Goal: Transaction & Acquisition: Purchase product/service

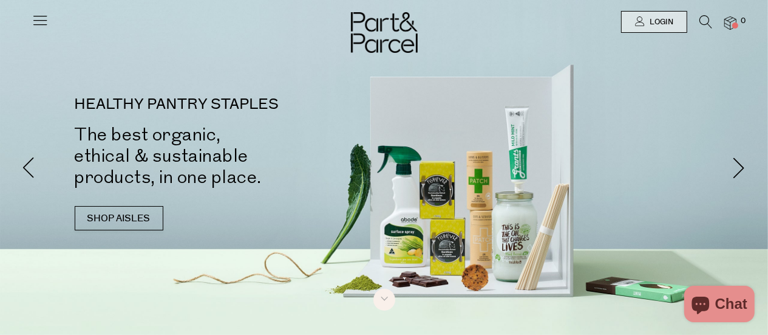
click at [633, 17] on link "Login" at bounding box center [654, 22] width 66 height 22
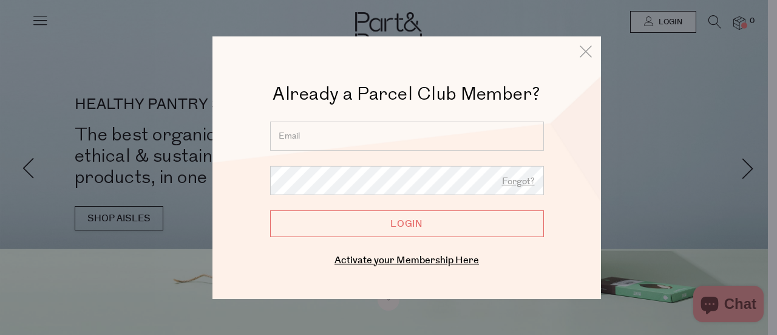
click at [370, 152] on form "Forgot? Login" at bounding box center [407, 178] width 274 height 115
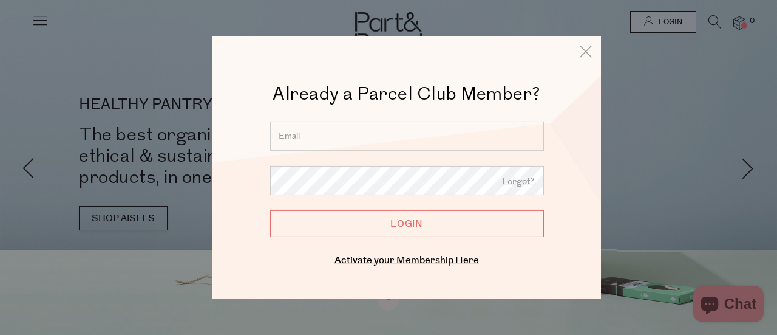
click at [367, 133] on input "email" at bounding box center [407, 135] width 274 height 29
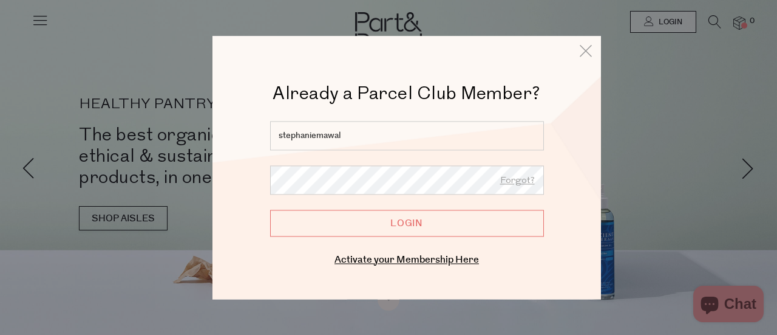
type input "stephaniemawal@gmail.com"
click at [270, 209] on input "Login" at bounding box center [407, 222] width 274 height 27
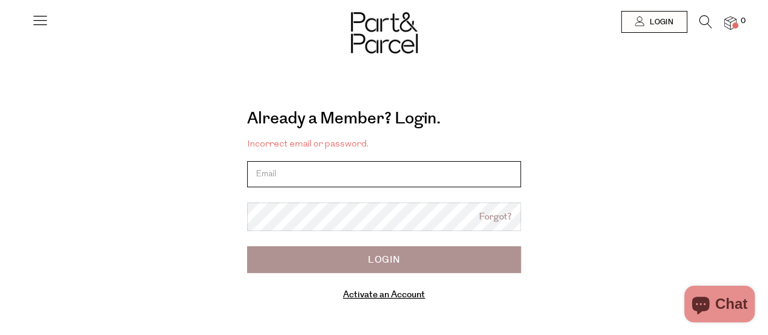
drag, startPoint x: 0, startPoint y: 0, endPoint x: 321, endPoint y: 180, distance: 368.4
click at [321, 180] on input "email" at bounding box center [384, 174] width 274 height 26
type input "stephaniemawal@gmail.com"
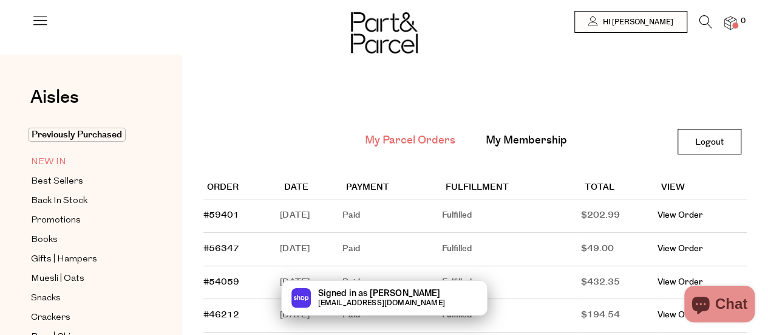
click at [50, 158] on span "NEW IN" at bounding box center [48, 162] width 35 height 15
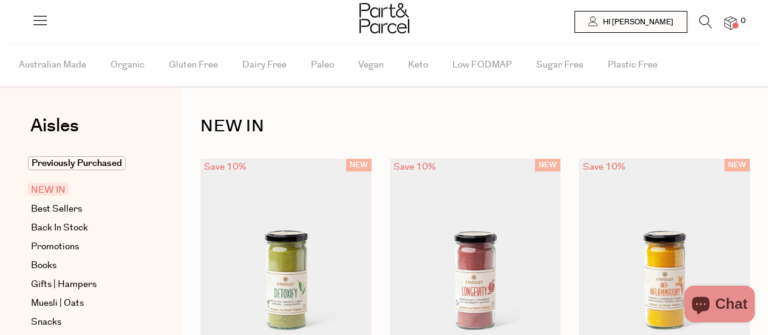
scroll to position [147, 0]
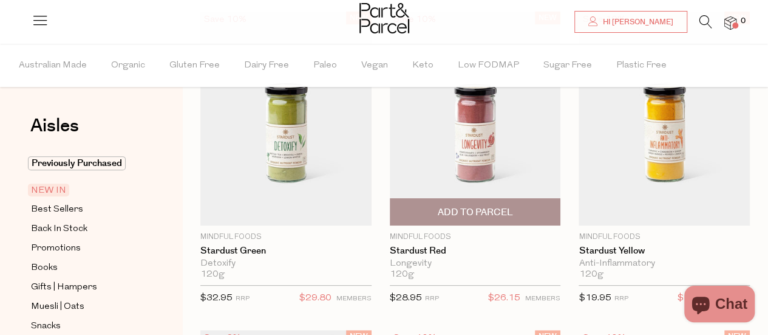
click at [498, 138] on img at bounding box center [475, 119] width 171 height 214
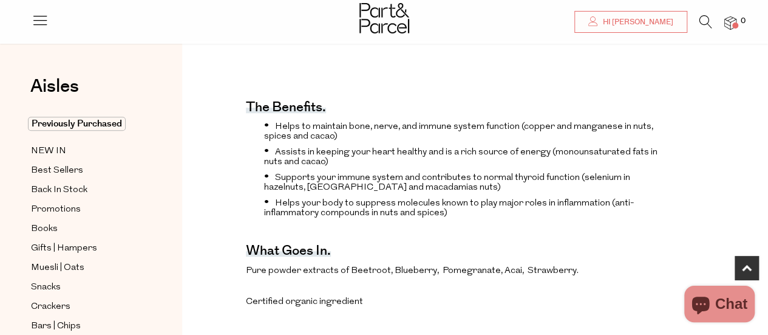
scroll to position [632, 0]
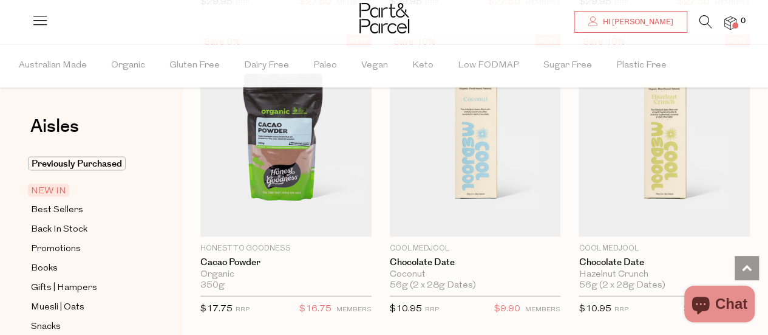
scroll to position [1067, 0]
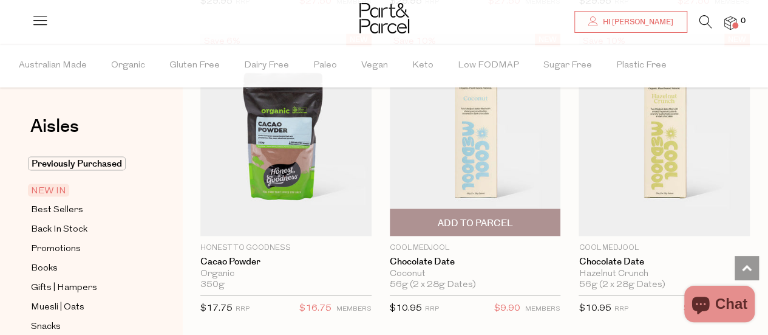
click at [485, 156] on img at bounding box center [475, 134] width 171 height 202
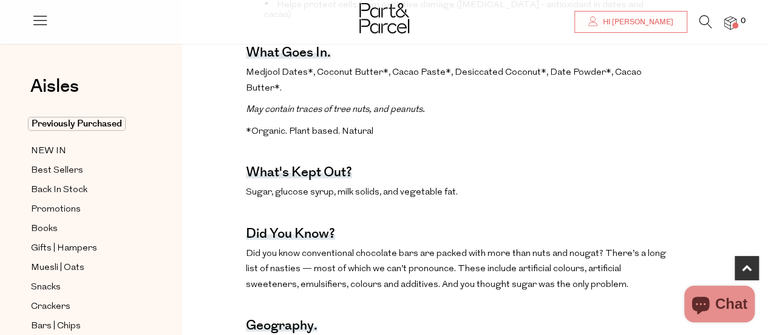
scroll to position [648, 0]
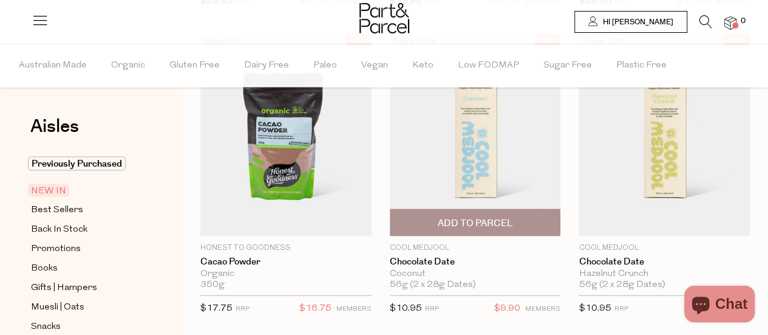
click at [475, 219] on span "Add To Parcel" at bounding box center [474, 222] width 75 height 13
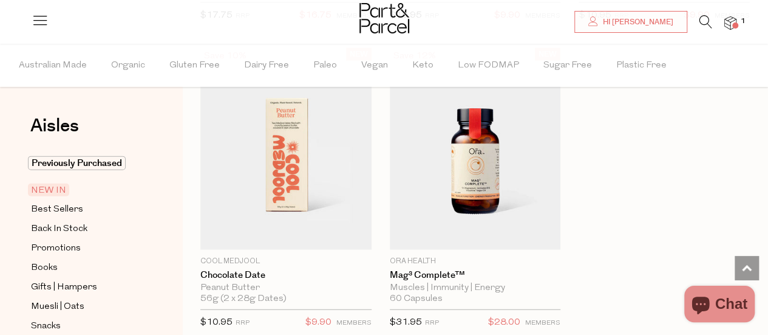
scroll to position [1359, 0]
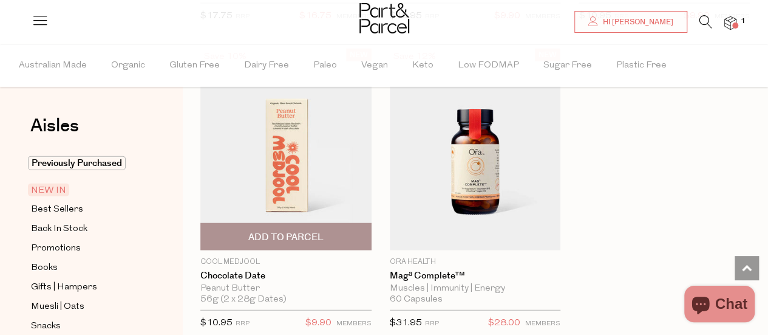
click at [270, 231] on span "Add To Parcel" at bounding box center [285, 237] width 75 height 13
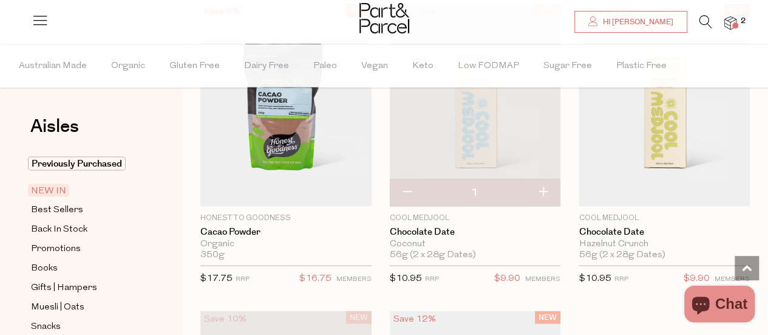
scroll to position [1086, 0]
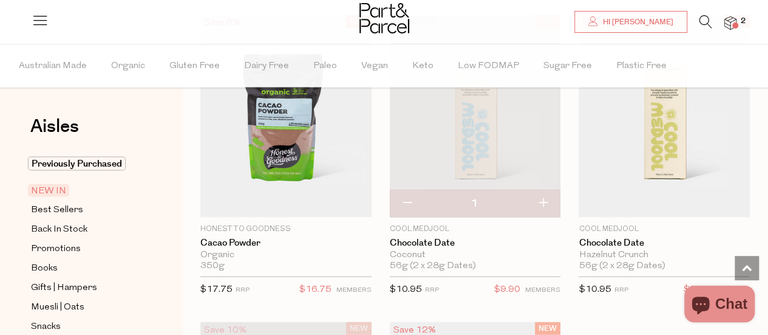
click at [474, 121] on img at bounding box center [475, 116] width 171 height 202
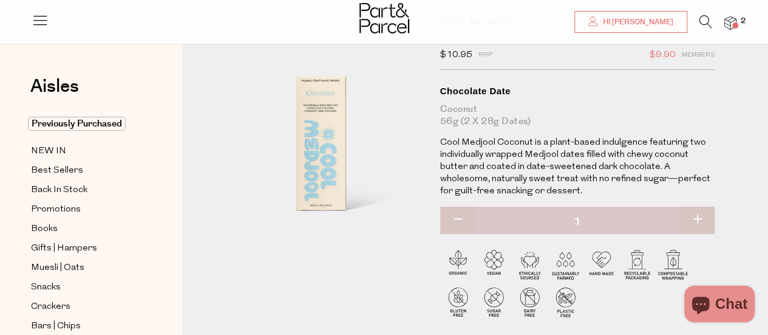
scroll to position [64, 0]
click at [70, 148] on link "NEW IN" at bounding box center [86, 150] width 111 height 15
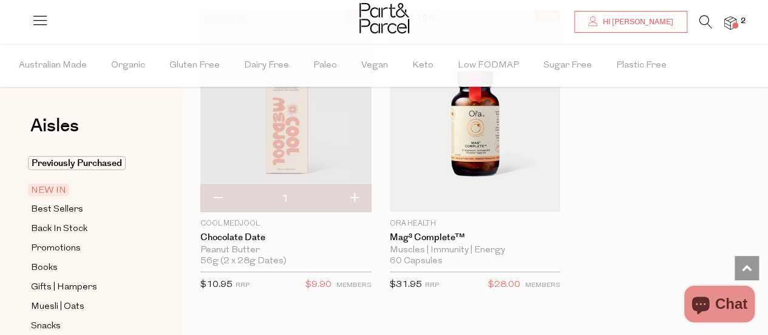
scroll to position [1401, 0]
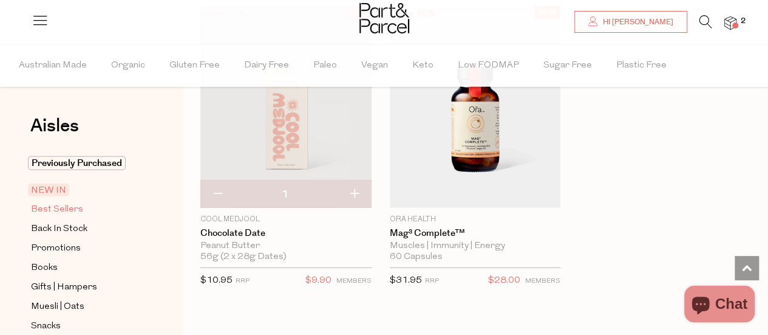
click at [68, 211] on span "Best Sellers" at bounding box center [57, 209] width 52 height 15
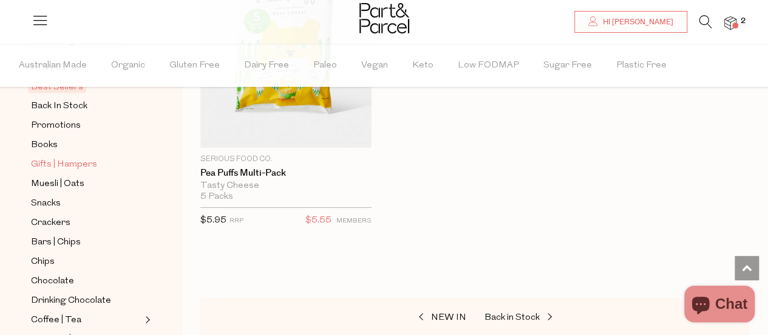
scroll to position [123, 0]
click at [63, 178] on span "Muesli | Oats" at bounding box center [57, 184] width 53 height 15
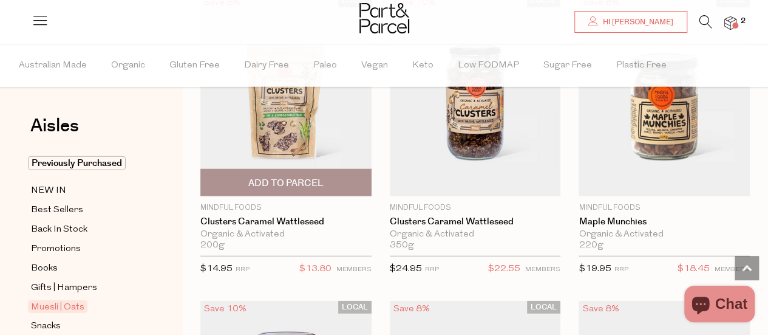
scroll to position [1428, 0]
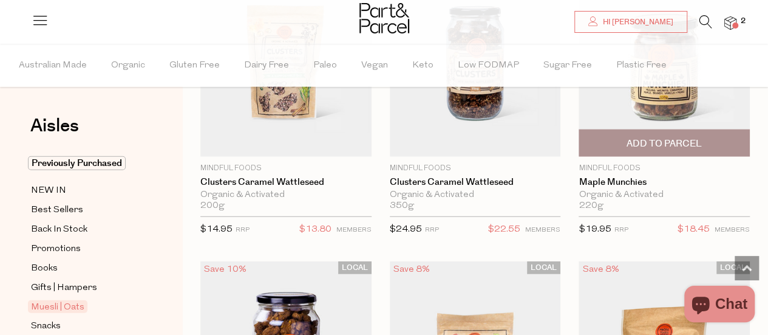
click at [674, 137] on span "Add To Parcel" at bounding box center [664, 143] width 75 height 13
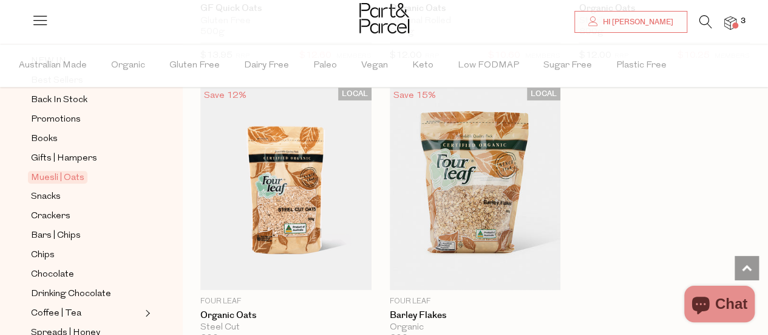
scroll to position [129, 0]
click at [55, 193] on span "Snacks" at bounding box center [46, 197] width 30 height 15
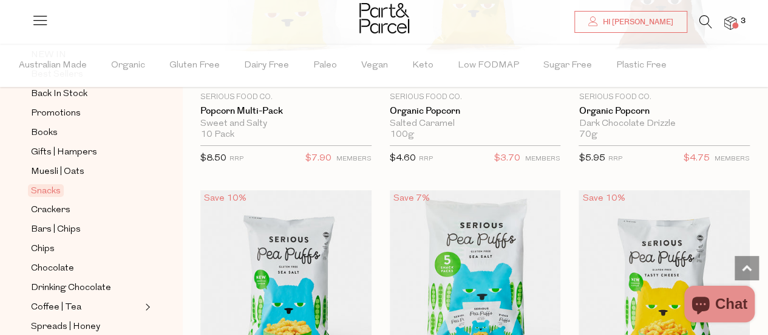
scroll to position [136, 0]
click at [70, 207] on link "Crackers" at bounding box center [86, 209] width 111 height 15
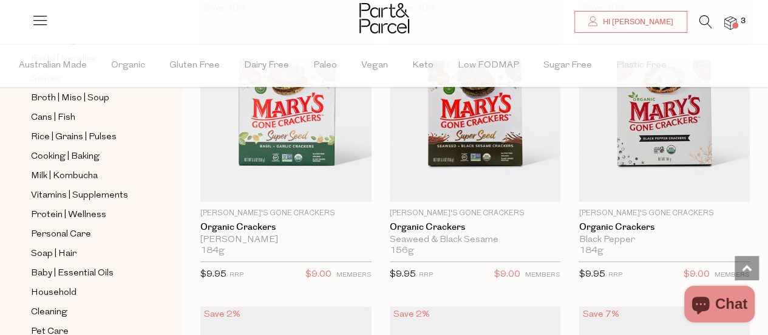
scroll to position [537, 0]
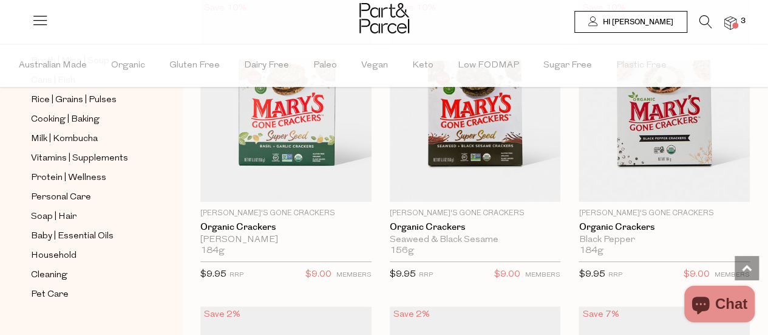
click at [674, 24] on link "Hi [PERSON_NAME]" at bounding box center [630, 22] width 113 height 22
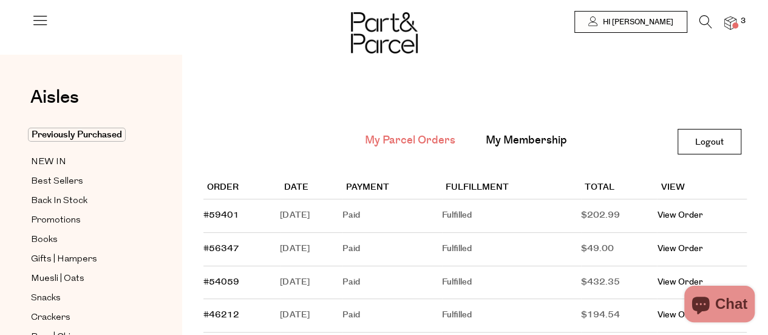
click at [35, 21] on icon at bounding box center [40, 20] width 17 height 17
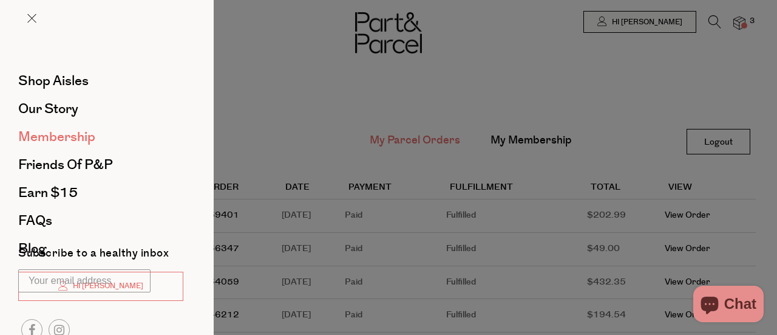
click at [63, 137] on span "Membership" at bounding box center [56, 136] width 77 height 19
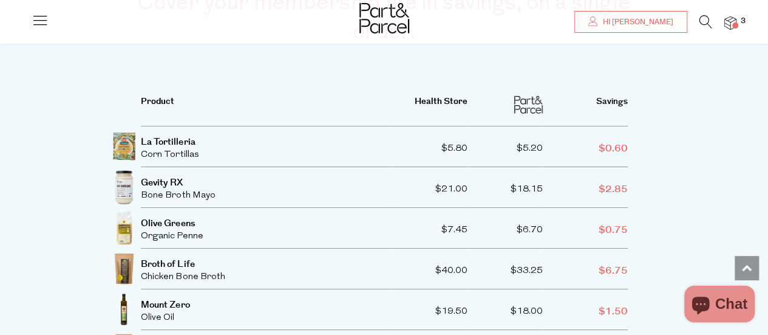
scroll to position [2080, 0]
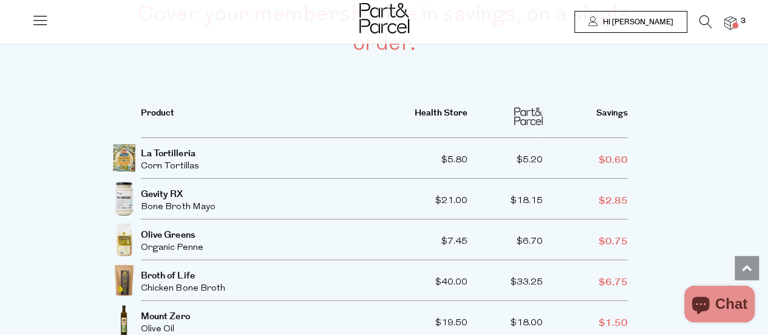
click at [619, 25] on span "Hi [PERSON_NAME]" at bounding box center [636, 22] width 73 height 10
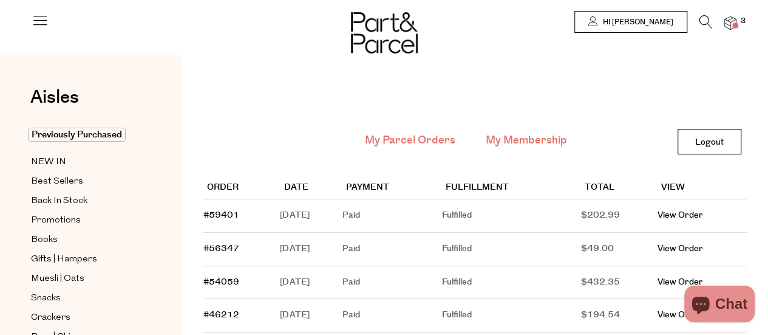
click at [515, 139] on link "My Membership" at bounding box center [526, 140] width 81 height 16
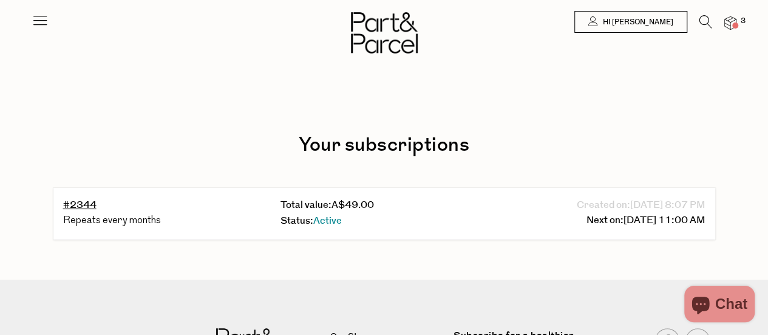
scroll to position [5, 0]
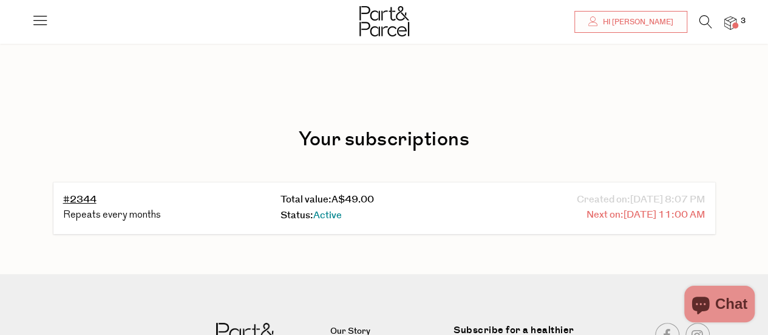
click at [624, 216] on span "[DATE] 11:00 AM" at bounding box center [665, 215] width 82 height 16
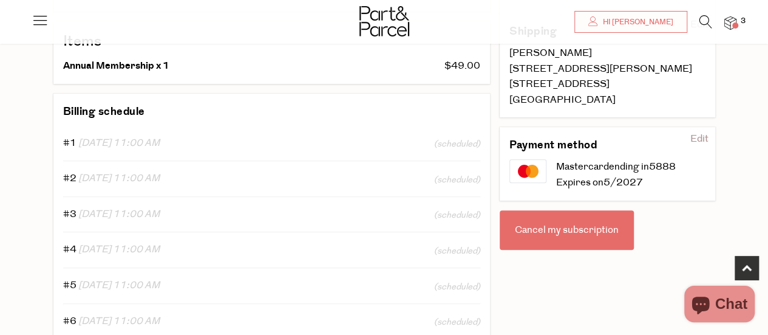
scroll to position [238, 0]
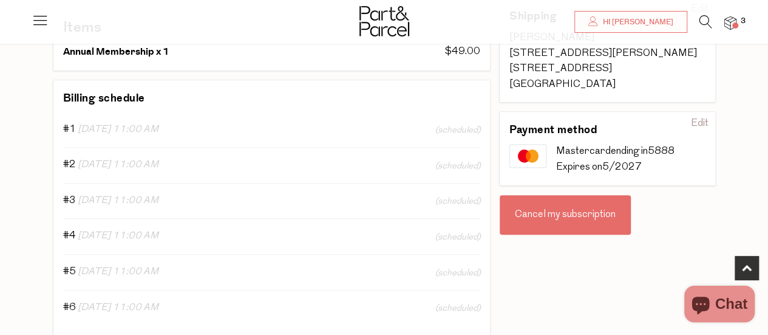
click at [565, 209] on div "Cancel my subscription" at bounding box center [565, 215] width 131 height 40
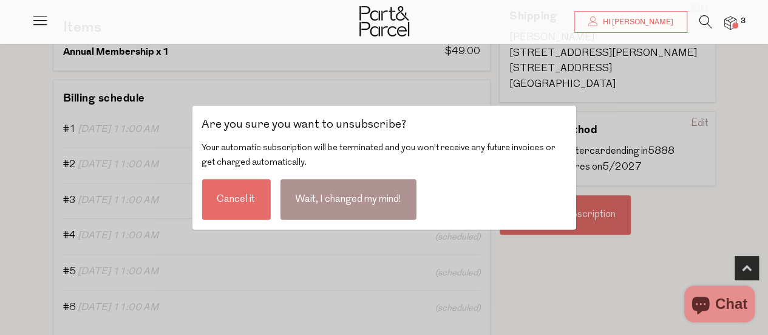
click at [247, 199] on div "Cancel it" at bounding box center [236, 199] width 69 height 41
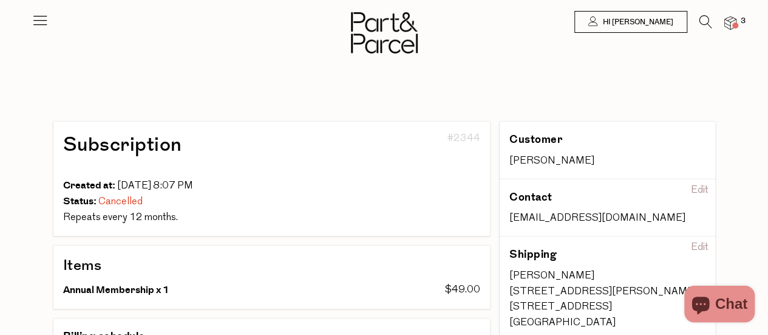
click at [42, 25] on icon at bounding box center [40, 20] width 17 height 17
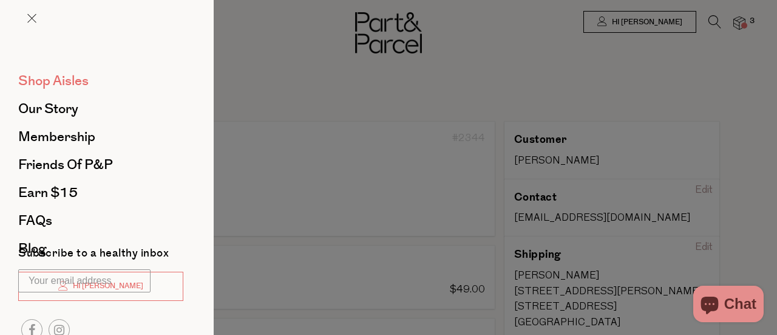
click at [75, 80] on span "Shop Aisles" at bounding box center [53, 80] width 70 height 19
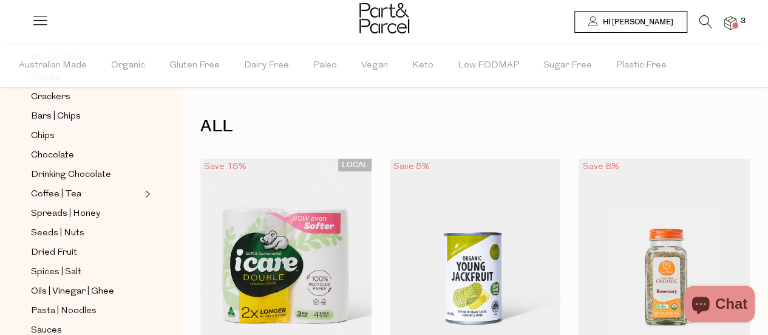
scroll to position [281, 0]
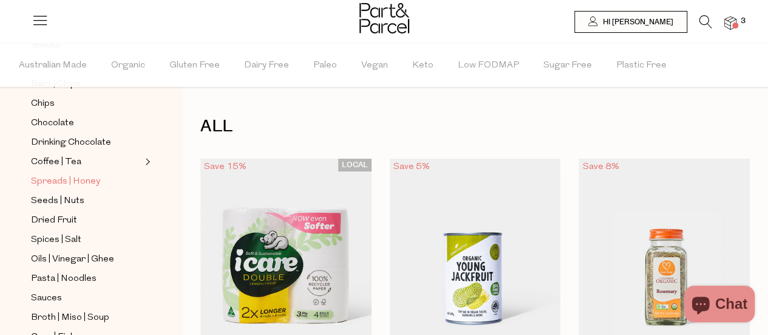
click at [64, 178] on span "Spreads | Honey" at bounding box center [65, 181] width 69 height 15
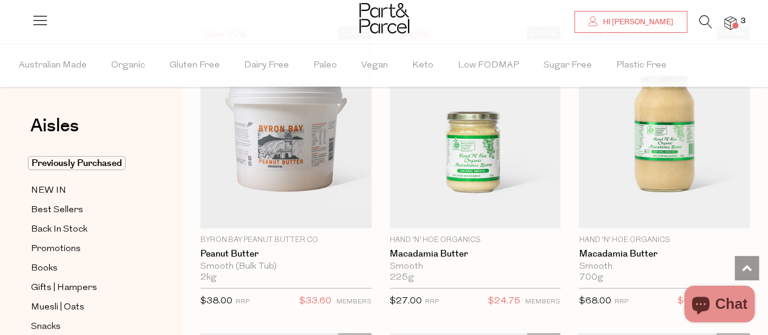
scroll to position [1367, 0]
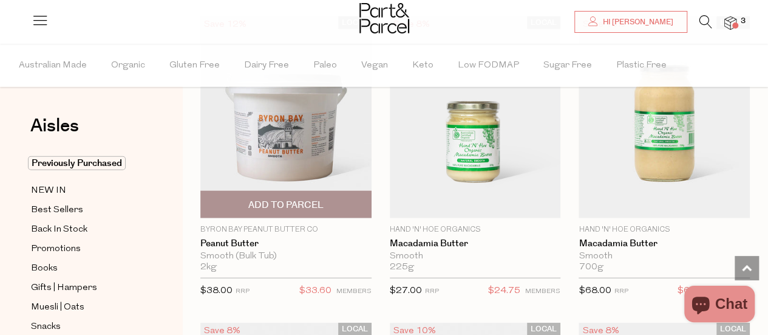
click at [278, 199] on span "Add To Parcel" at bounding box center [285, 205] width 75 height 13
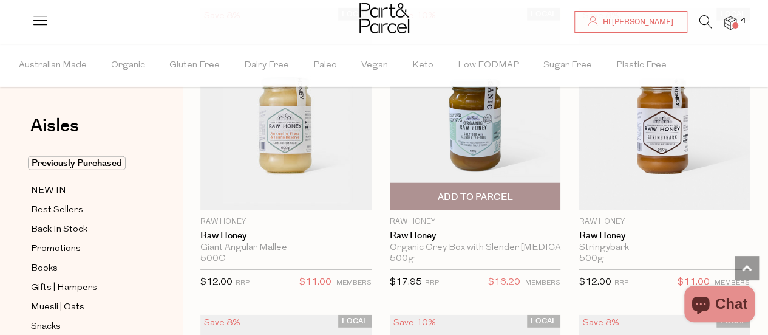
scroll to position [3824, 0]
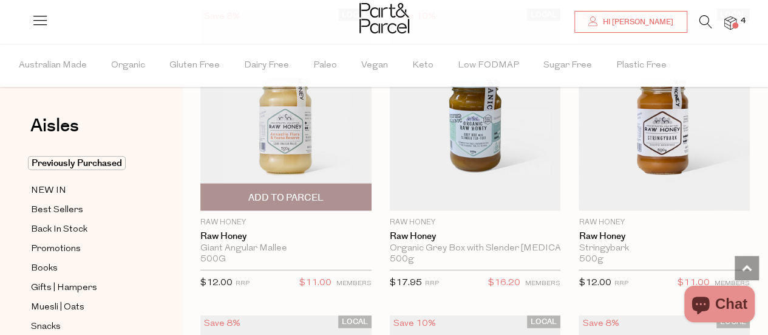
click at [289, 191] on span "Add To Parcel" at bounding box center [285, 197] width 75 height 13
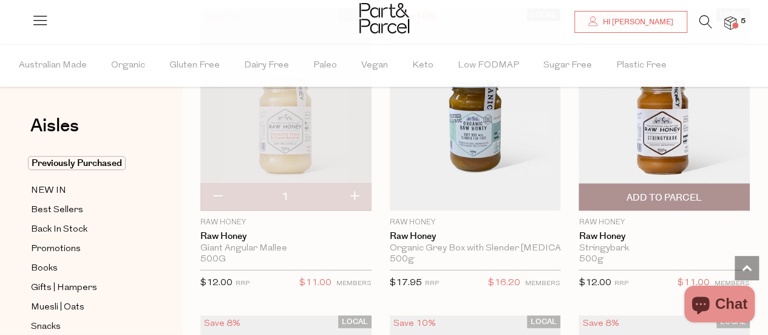
click at [665, 191] on span "Add To Parcel" at bounding box center [664, 197] width 75 height 13
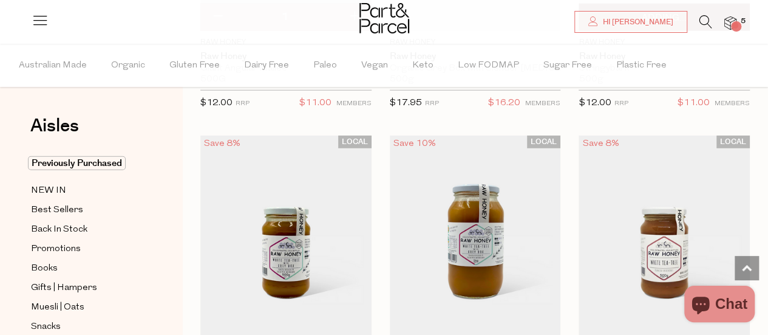
scroll to position [4075, 0]
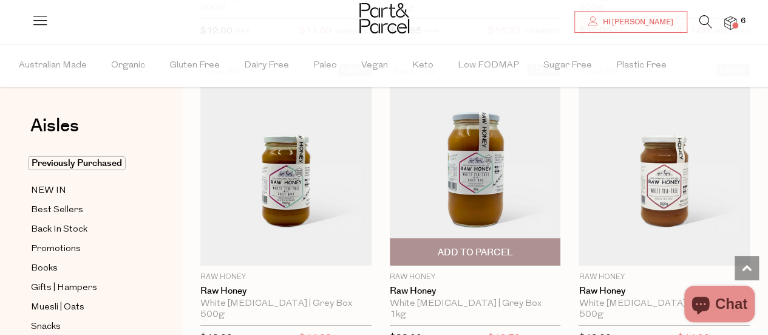
click at [463, 246] on span "Add To Parcel" at bounding box center [474, 252] width 75 height 13
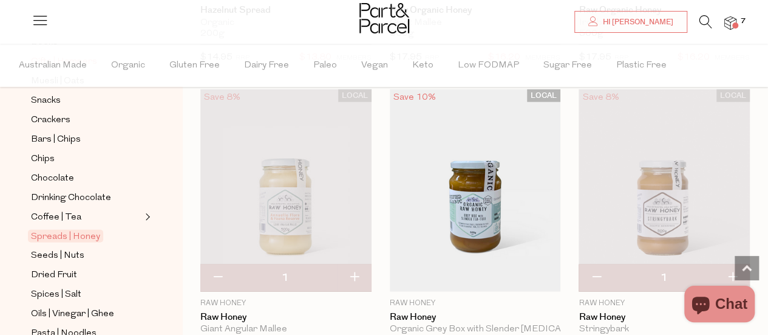
scroll to position [226, 0]
click at [74, 210] on span "Coffee | Tea" at bounding box center [56, 217] width 50 height 15
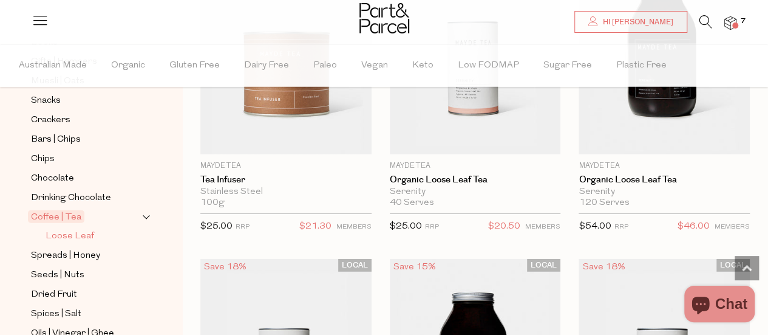
scroll to position [332, 0]
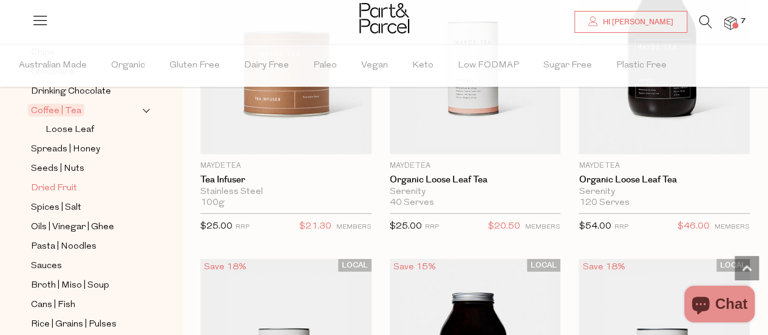
click at [55, 181] on span "Dried Fruit" at bounding box center [54, 188] width 46 height 15
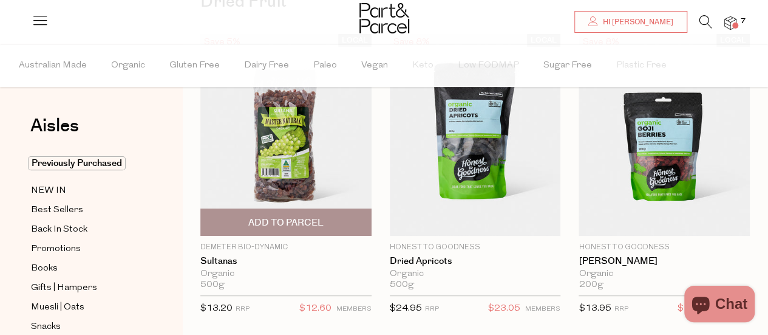
scroll to position [124, 0]
click at [285, 219] on span "Add To Parcel" at bounding box center [285, 223] width 75 height 13
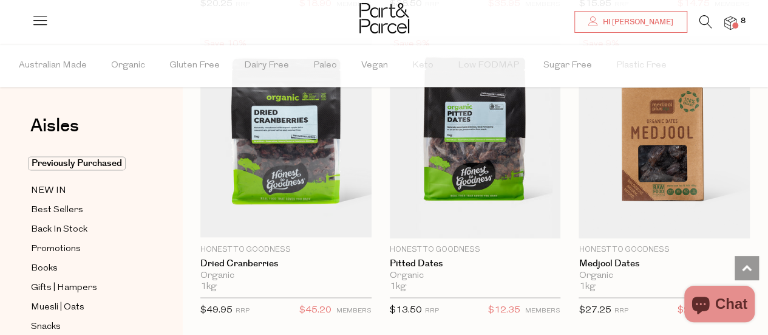
scroll to position [734, 0]
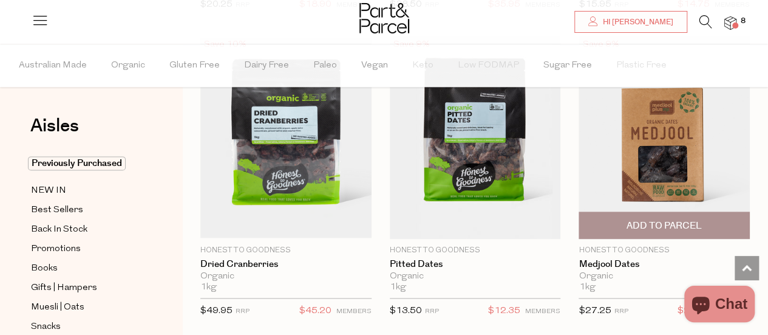
click at [660, 226] on span "Add To Parcel" at bounding box center [664, 225] width 75 height 13
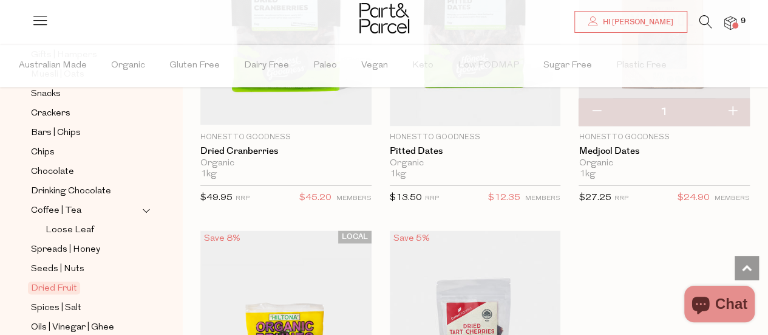
scroll to position [233, 0]
click at [71, 262] on span "Seeds | Nuts" at bounding box center [57, 269] width 53 height 15
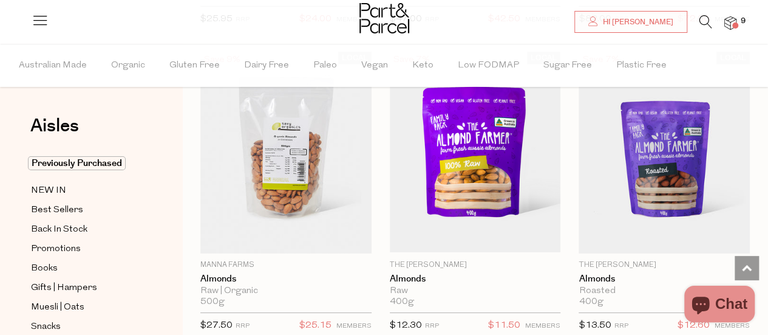
scroll to position [1944, 0]
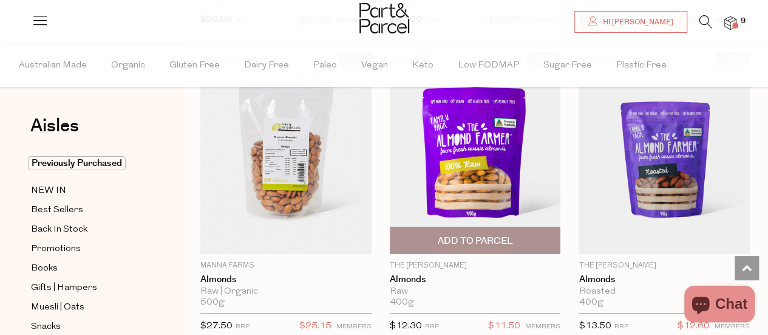
click at [479, 235] on span "Add To Parcel" at bounding box center [474, 240] width 75 height 13
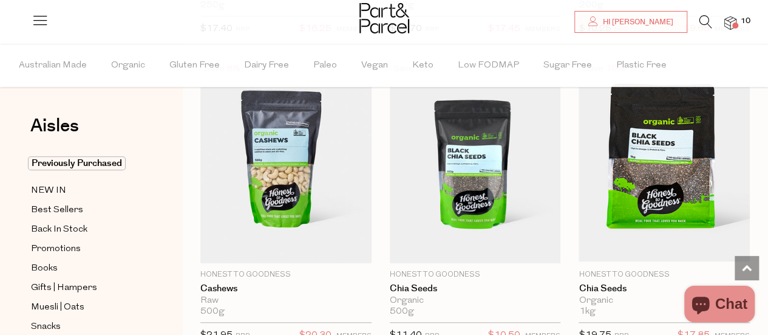
scroll to position [2546, 0]
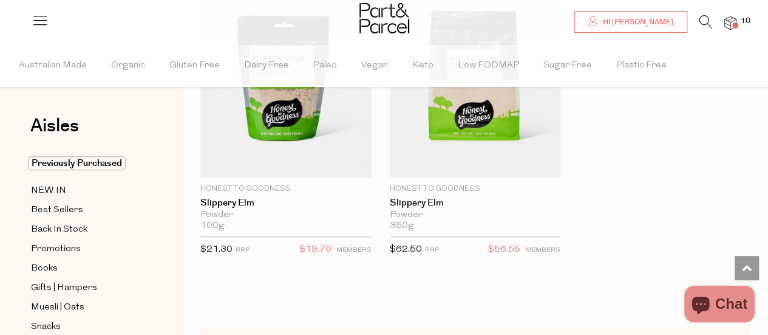
click at [736, 25] on span at bounding box center [735, 25] width 6 height 6
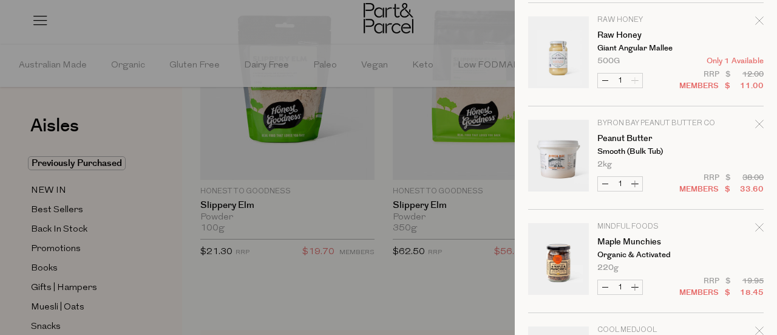
scroll to position [823, 0]
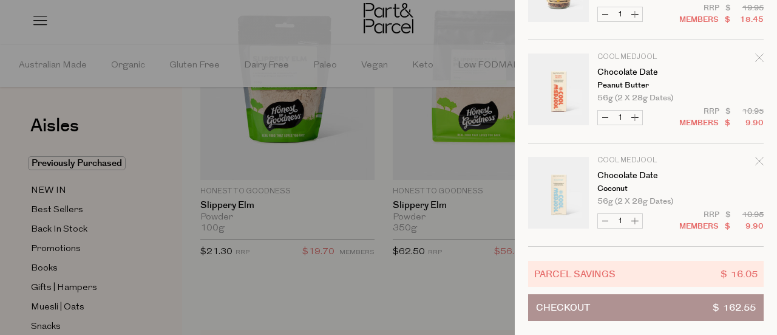
click at [755, 157] on icon "Remove Chocolate Date" at bounding box center [759, 161] width 9 height 9
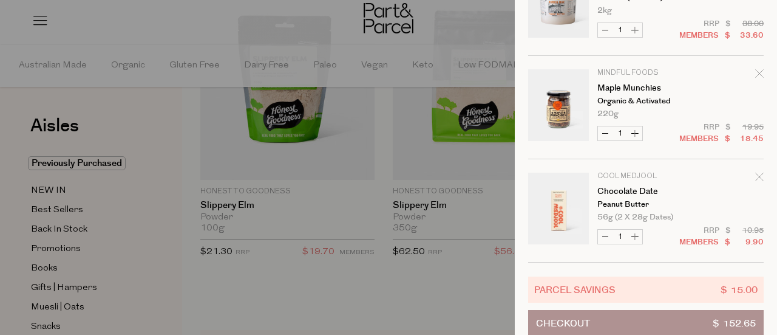
scroll to position [720, 0]
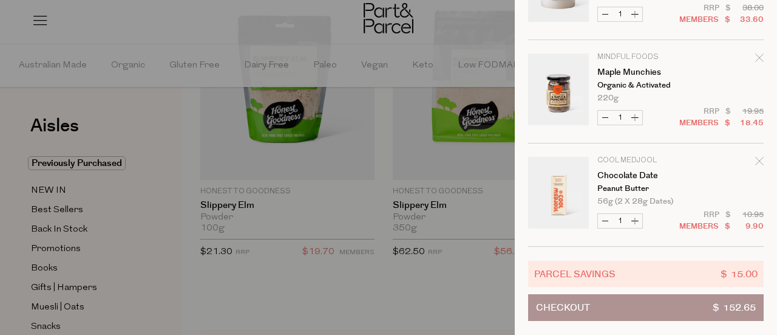
click at [755, 151] on div "Ready to stock up [PERSON_NAME]? Close Image Product Total Qty The Almond Farme…" at bounding box center [646, 167] width 262 height 335
click at [755, 157] on icon "Remove Chocolate Date" at bounding box center [759, 161] width 8 height 8
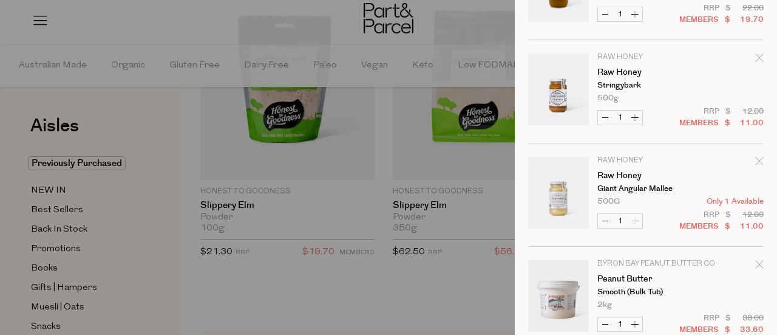
scroll to position [617, 0]
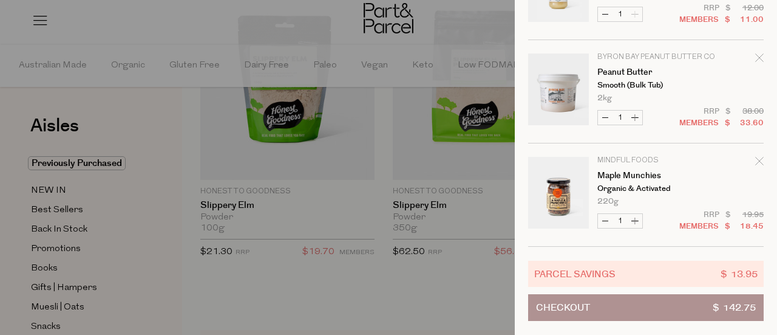
click at [755, 157] on icon "Remove Maple Munchies" at bounding box center [759, 161] width 9 height 9
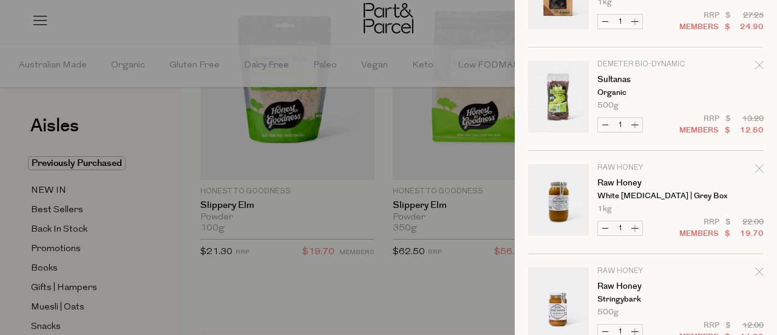
scroll to position [0, 0]
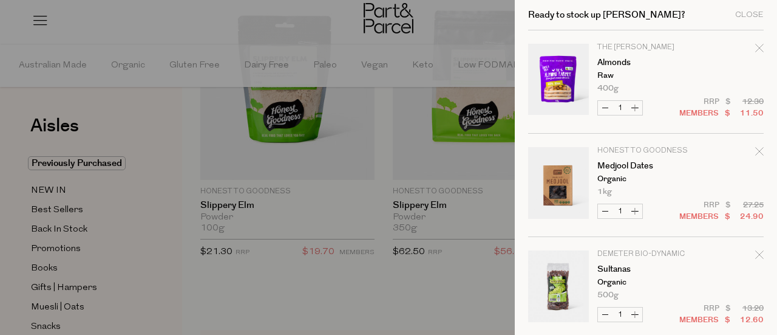
click at [392, 308] on div at bounding box center [388, 167] width 777 height 335
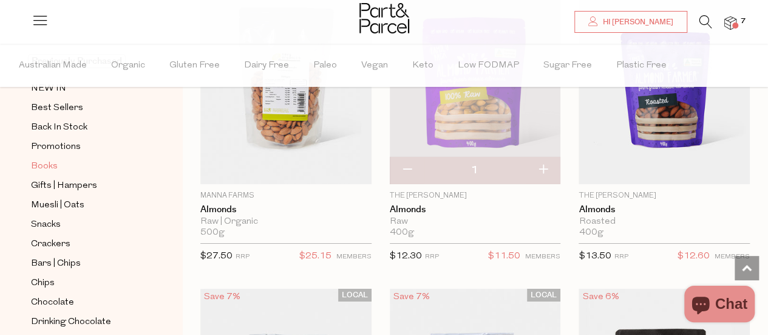
scroll to position [183, 0]
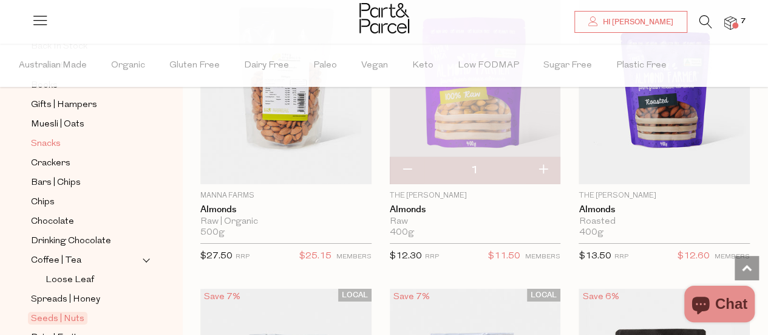
click at [43, 137] on span "Snacks" at bounding box center [46, 144] width 30 height 15
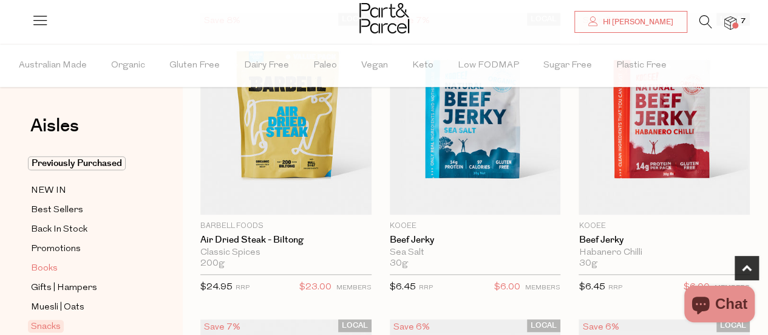
scroll to position [123, 0]
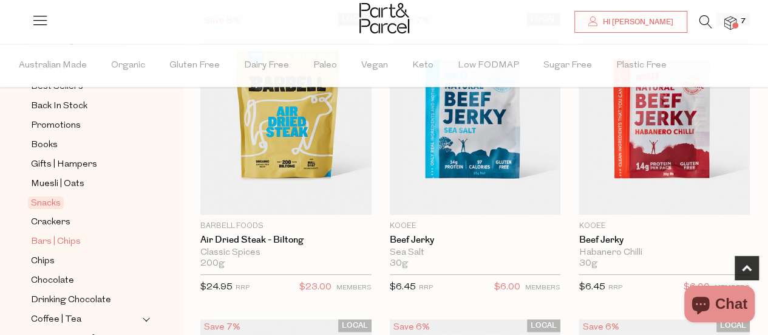
click at [52, 236] on span "Bars | Chips" at bounding box center [56, 241] width 50 height 15
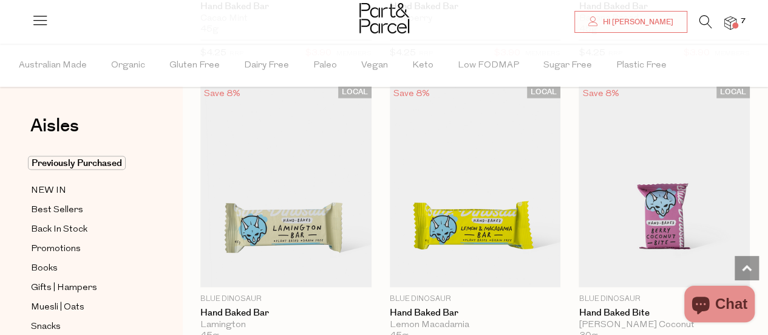
scroll to position [3513, 0]
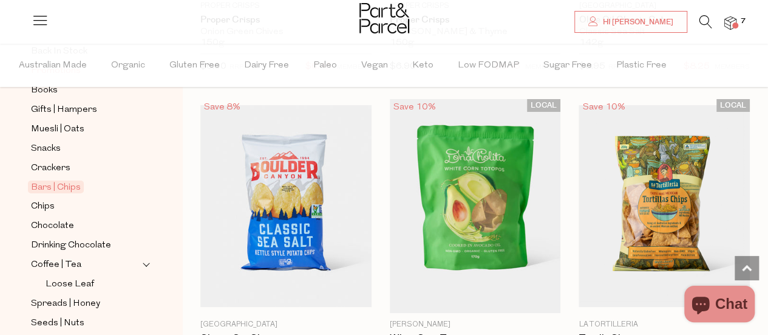
scroll to position [186, 0]
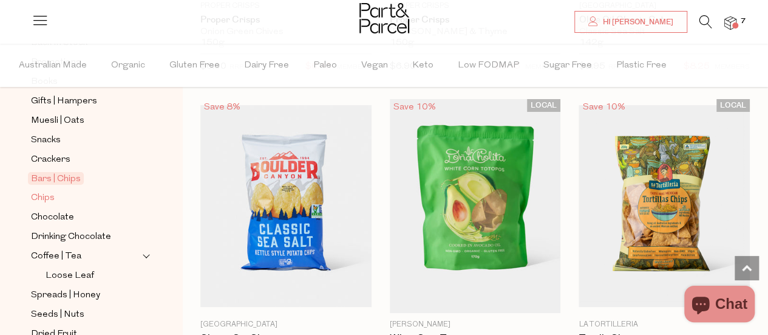
click at [47, 191] on span "Chips" at bounding box center [43, 198] width 24 height 15
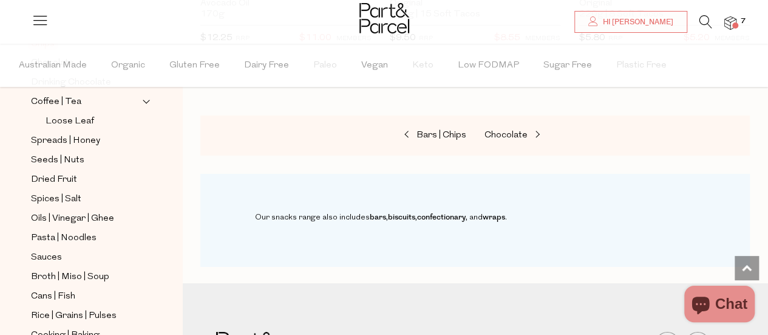
scroll to position [376, 0]
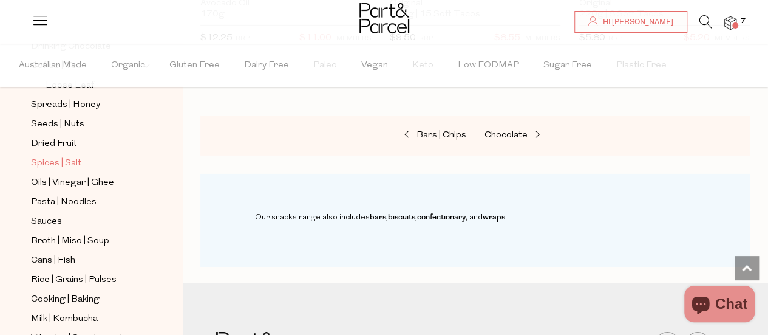
click at [80, 156] on span "Spices | Salt" at bounding box center [56, 163] width 50 height 15
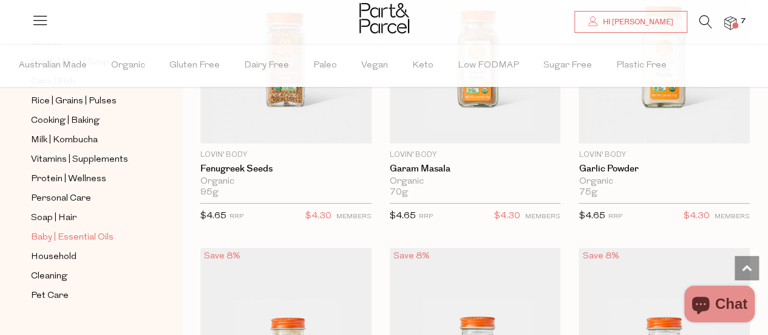
scroll to position [555, 0]
click at [729, 24] on img at bounding box center [730, 23] width 12 height 14
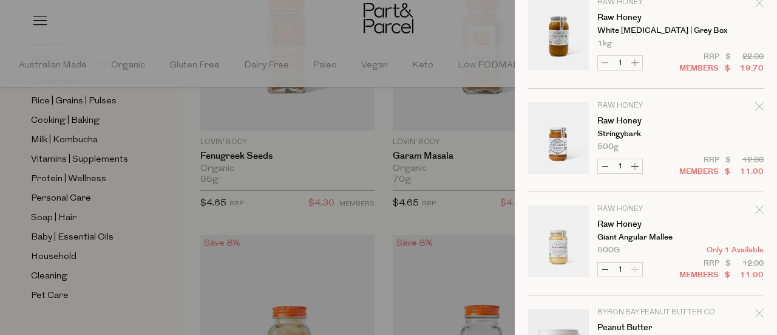
scroll to position [354, 0]
click at [755, 207] on icon "Remove Raw Honey" at bounding box center [759, 210] width 8 height 8
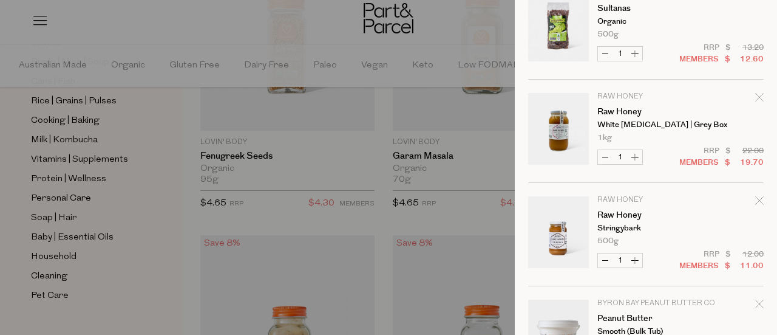
scroll to position [410, 0]
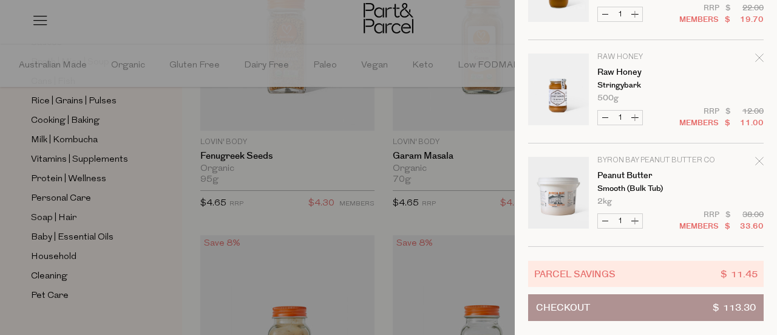
click at [597, 308] on button "Checkout $ 113.30" at bounding box center [646, 307] width 236 height 27
